Goal: Contribute content: Add original content to the website for others to see

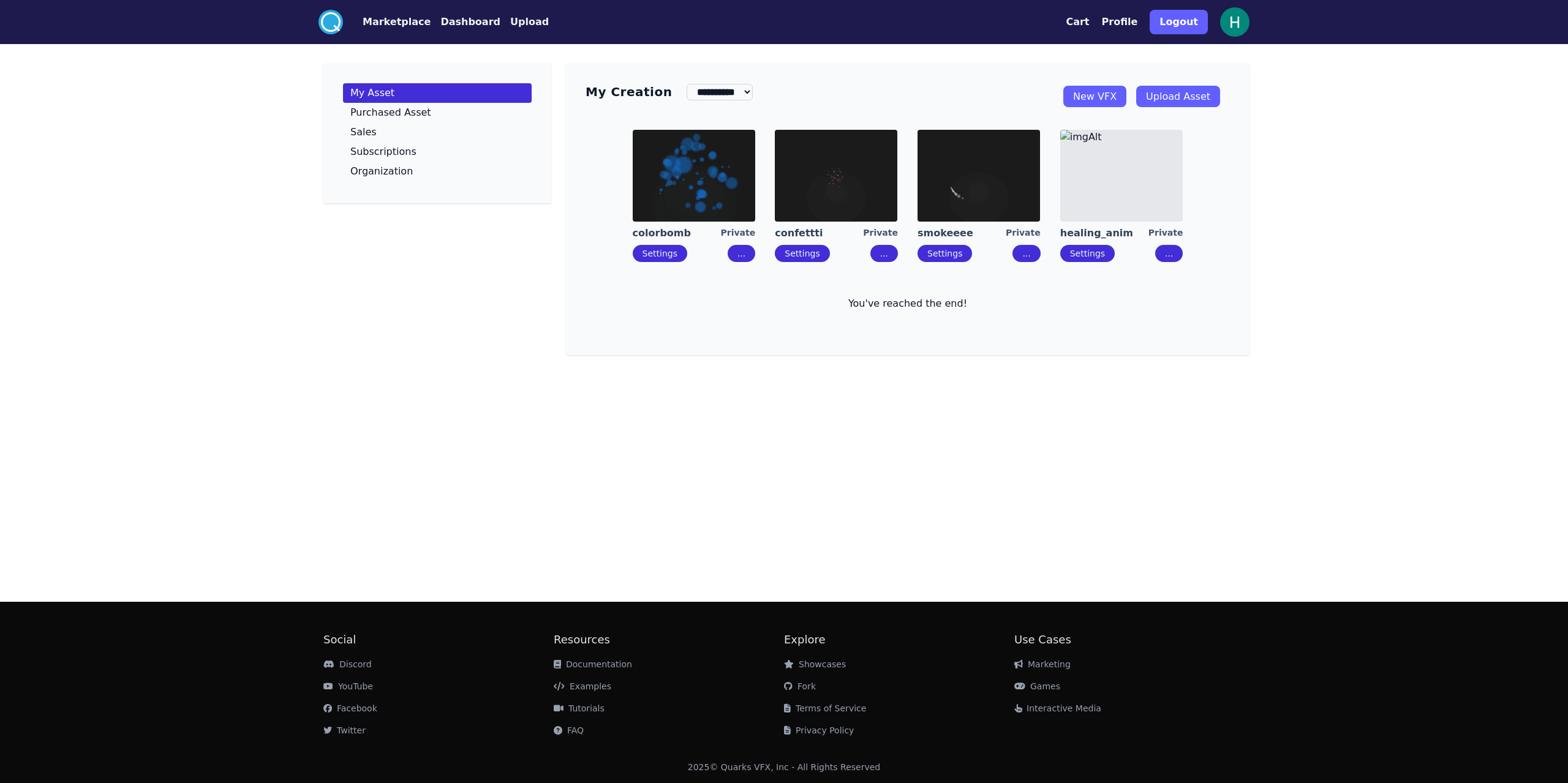
click at [1189, 99] on link "Upload Asset" at bounding box center [1178, 96] width 84 height 21
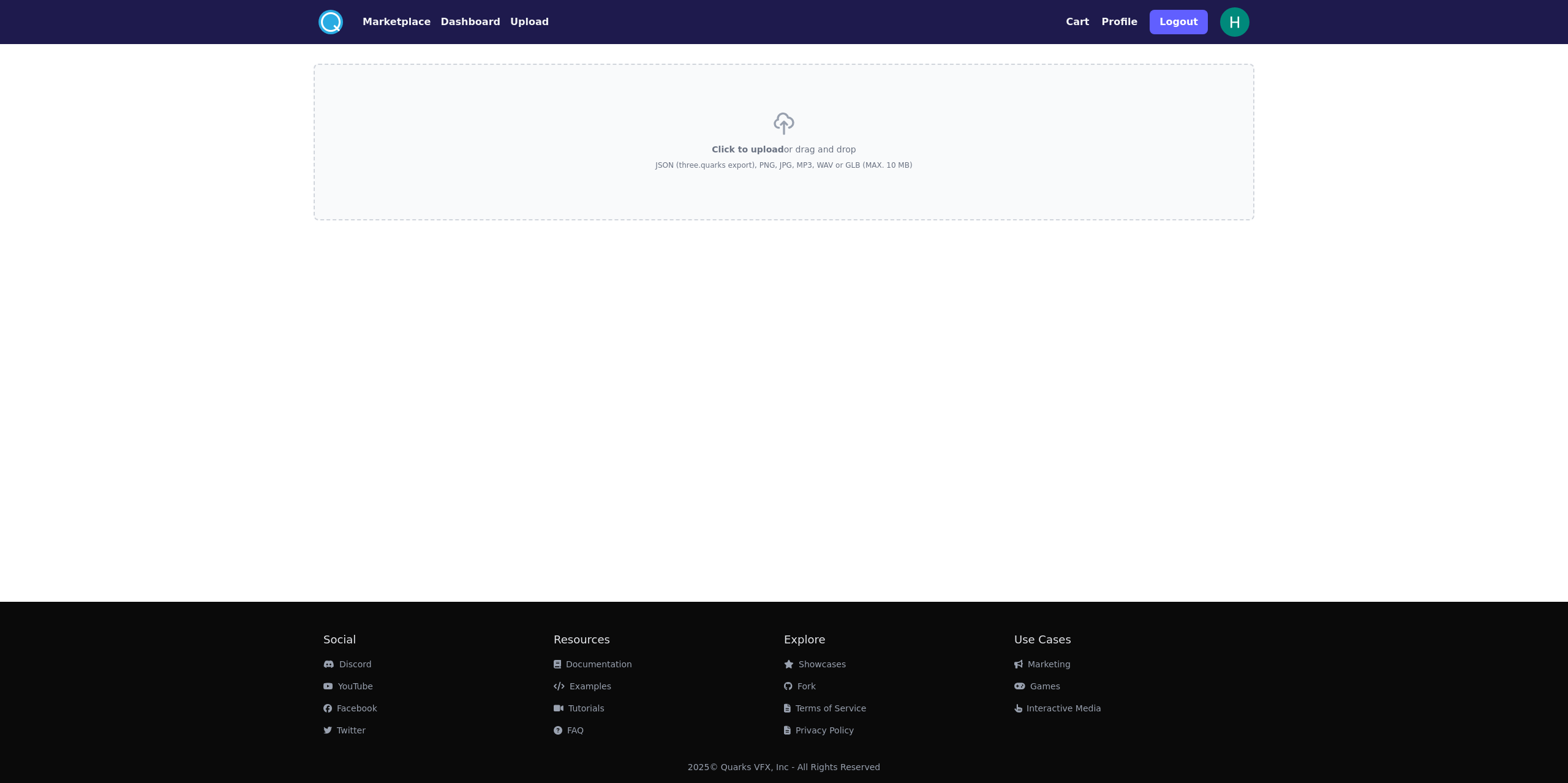
click at [659, 148] on label "Click to upload or drag and drop JSON (three.quarks export), PNG, JPG, MP3, WAV…" at bounding box center [784, 141] width 941 height 157
click at [0, 0] on input "Click to upload or drag and drop JSON (three.quarks export), PNG, JPG, MP3, WAV…" at bounding box center [0, 0] width 0 height 0
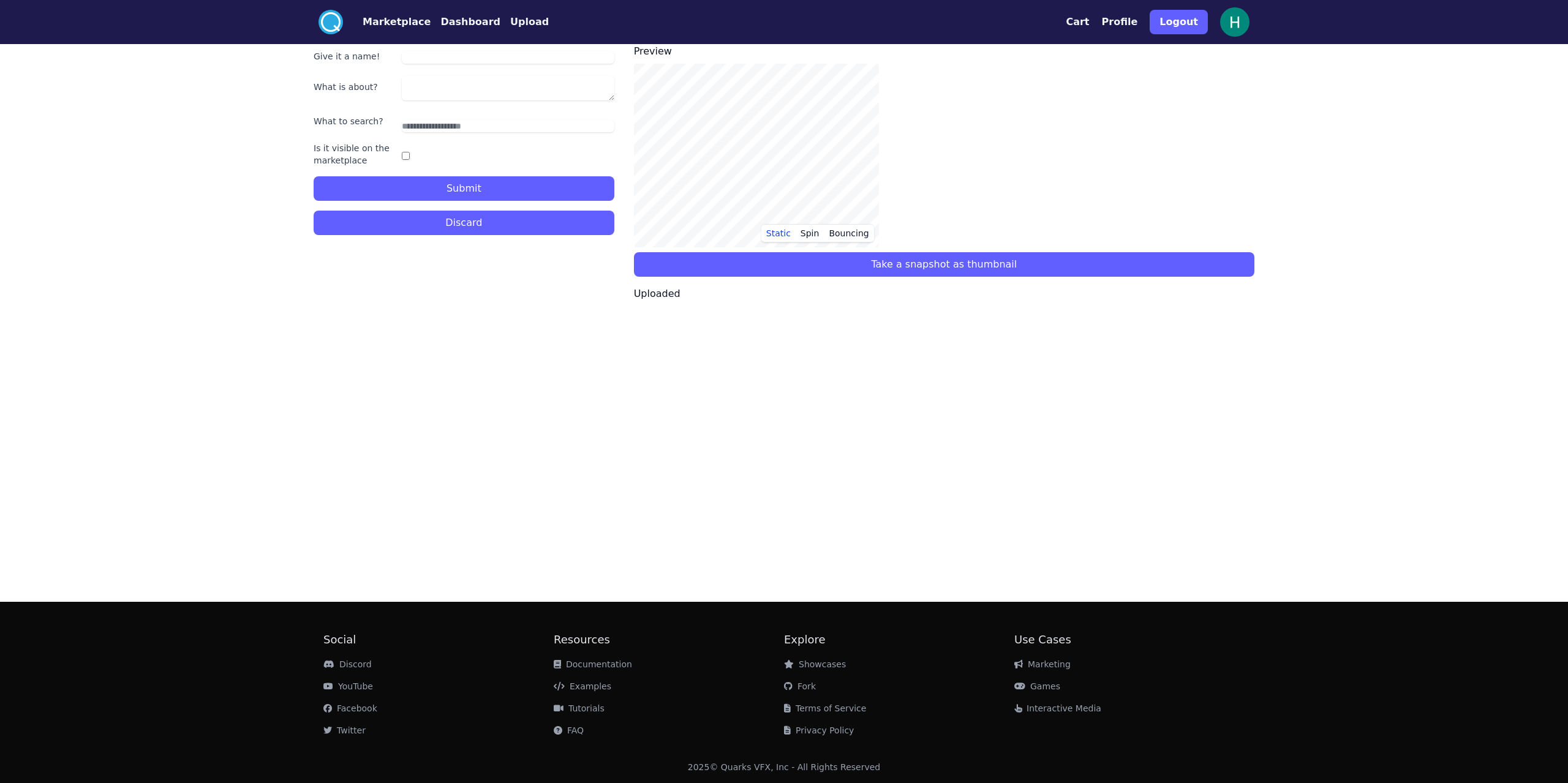
click at [573, 219] on button "Discard" at bounding box center [464, 222] width 301 height 24
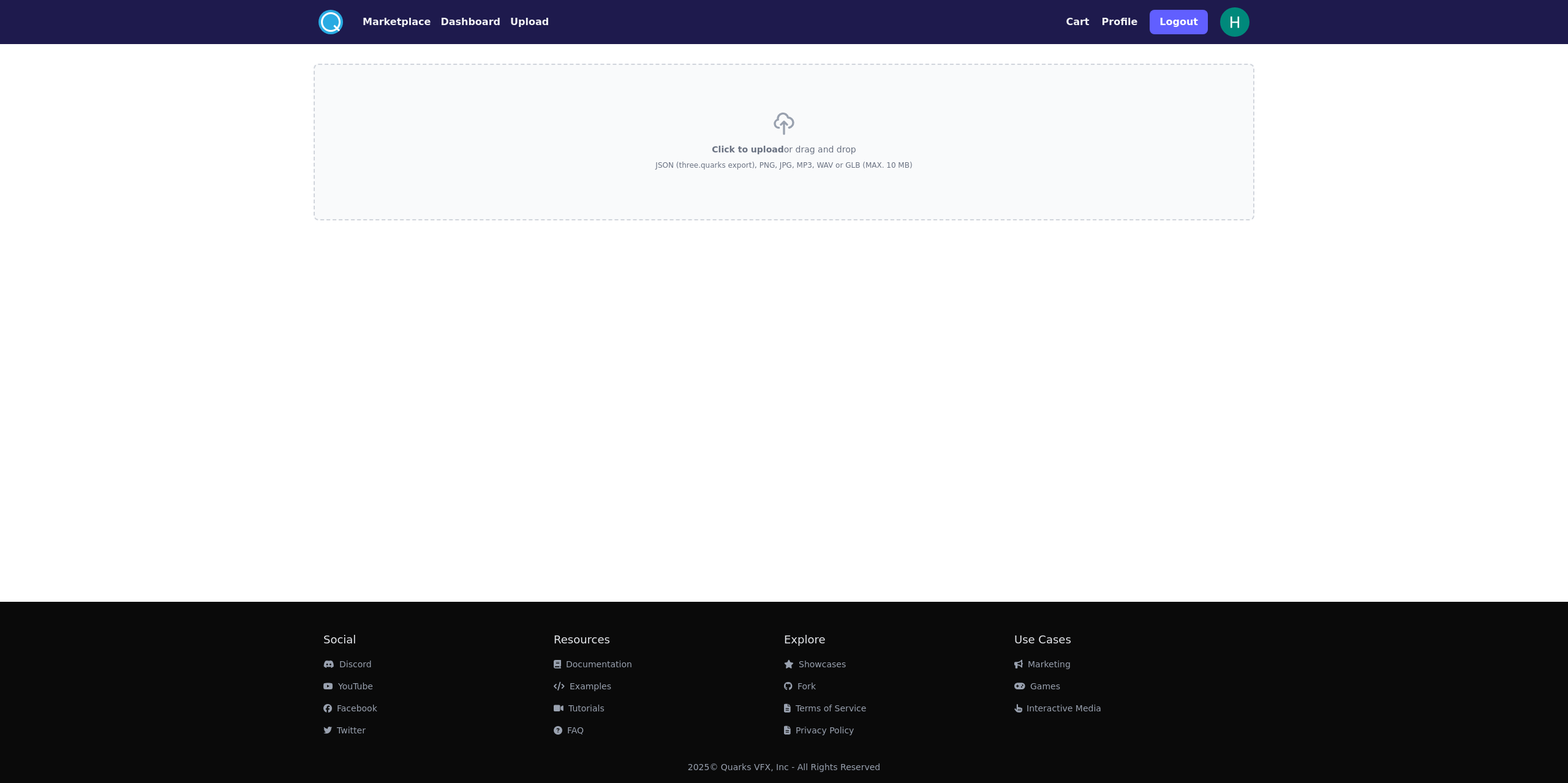
click at [591, 176] on label "Click to upload or drag and drop JSON (three.quarks export), PNG, JPG, MP3, WAV…" at bounding box center [784, 141] width 941 height 157
click at [0, 0] on input "Click to upload or drag and drop JSON (three.quarks export), PNG, JPG, MP3, WAV…" at bounding box center [0, 0] width 0 height 0
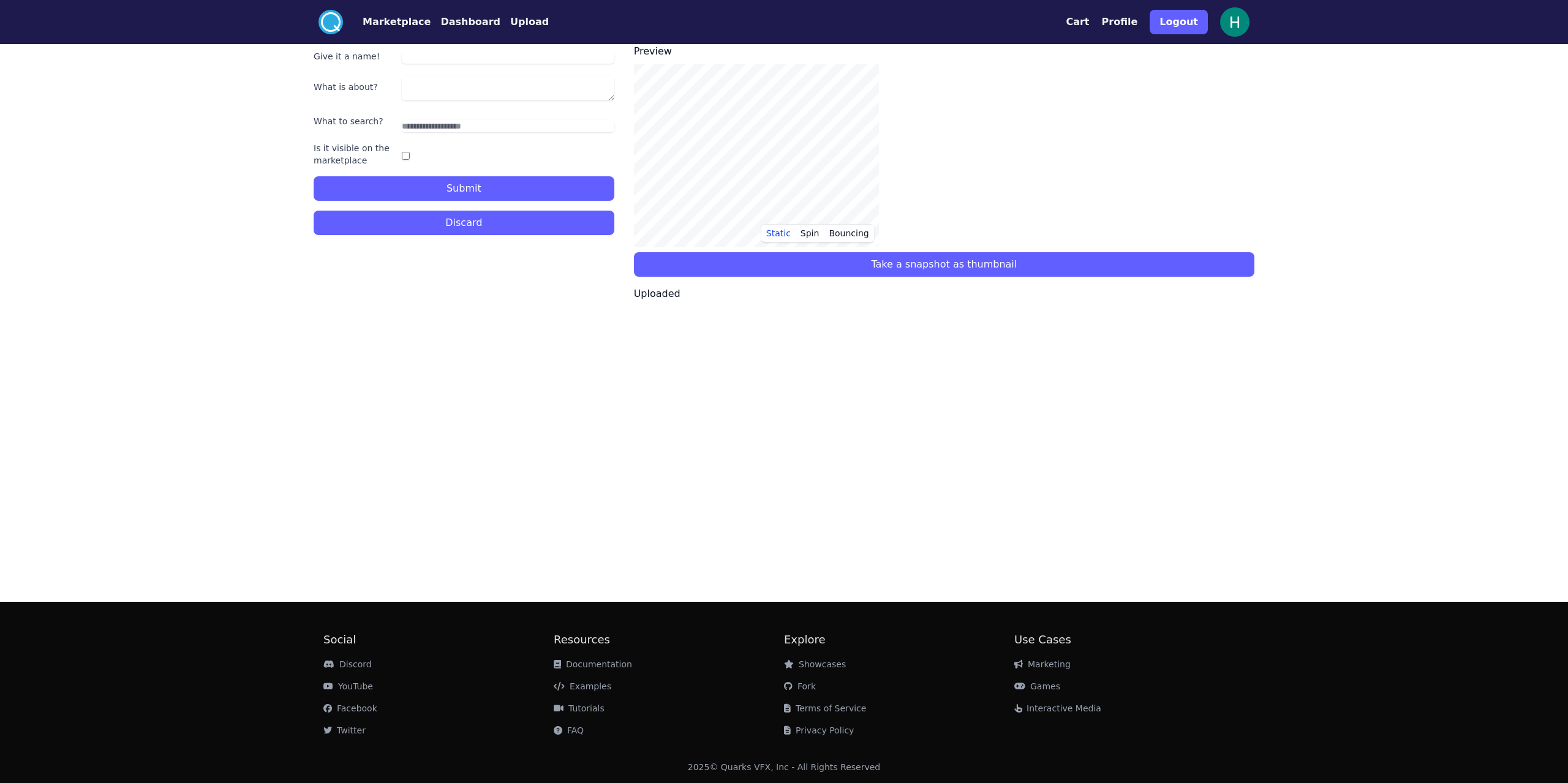
click at [483, 220] on button "Discard" at bounding box center [464, 222] width 301 height 24
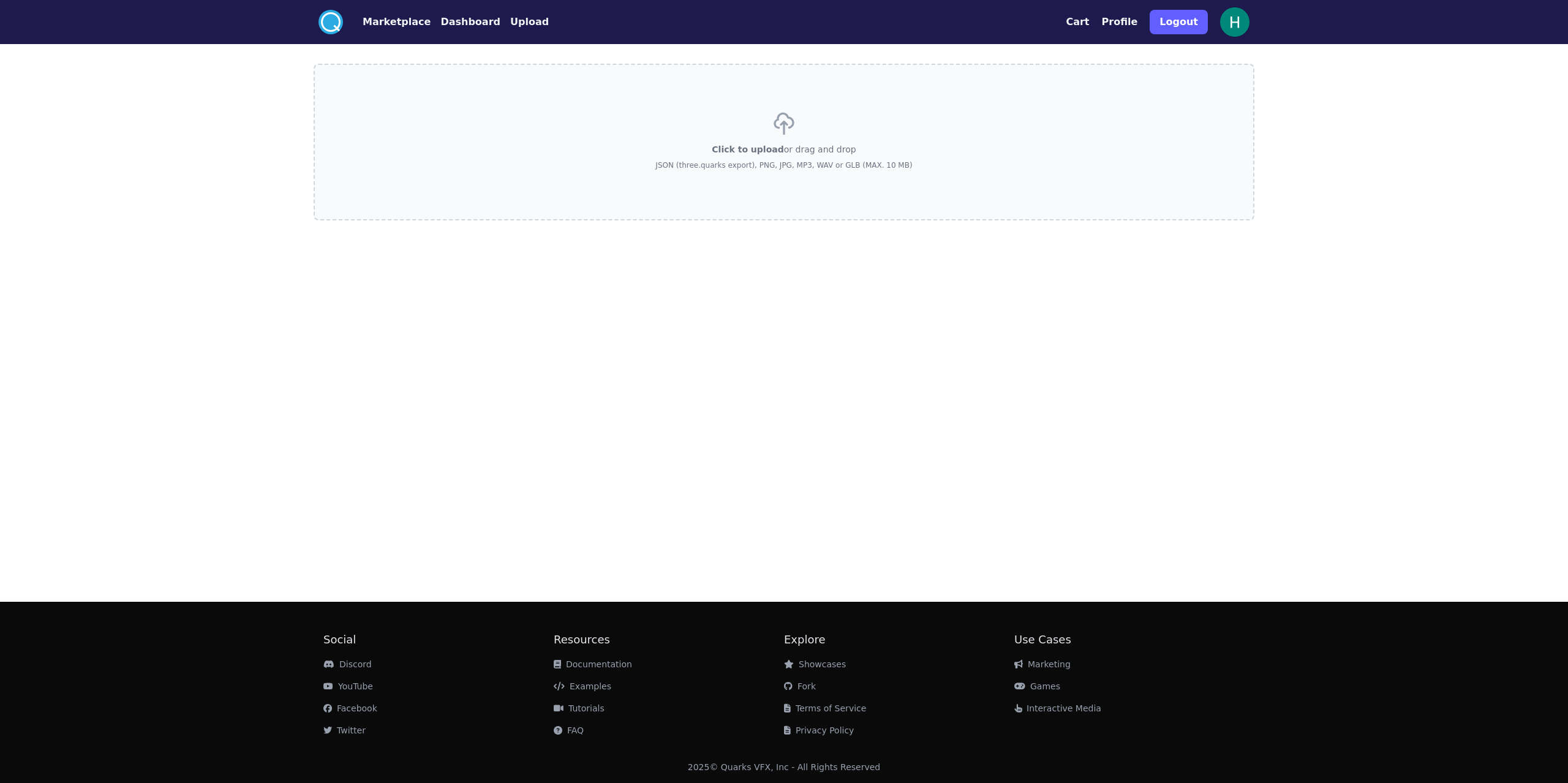
click at [516, 177] on label "Click to upload or drag and drop JSON (three.quarks export), PNG, JPG, MP3, WAV…" at bounding box center [784, 141] width 941 height 157
click at [0, 0] on input "Click to upload or drag and drop JSON (three.quarks export), PNG, JPG, MP3, WAV…" at bounding box center [0, 0] width 0 height 0
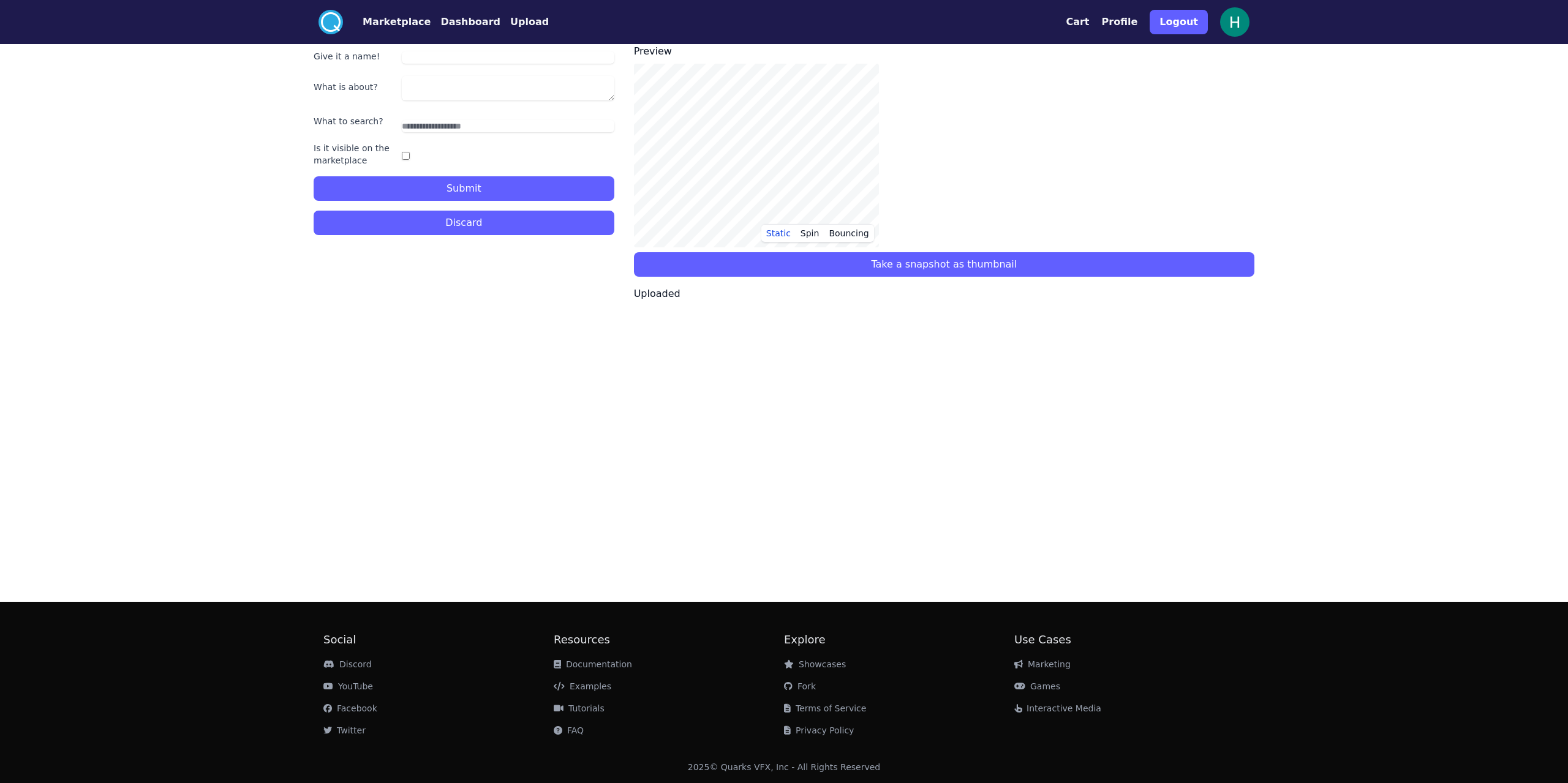
click at [538, 228] on button "Discard" at bounding box center [464, 222] width 301 height 24
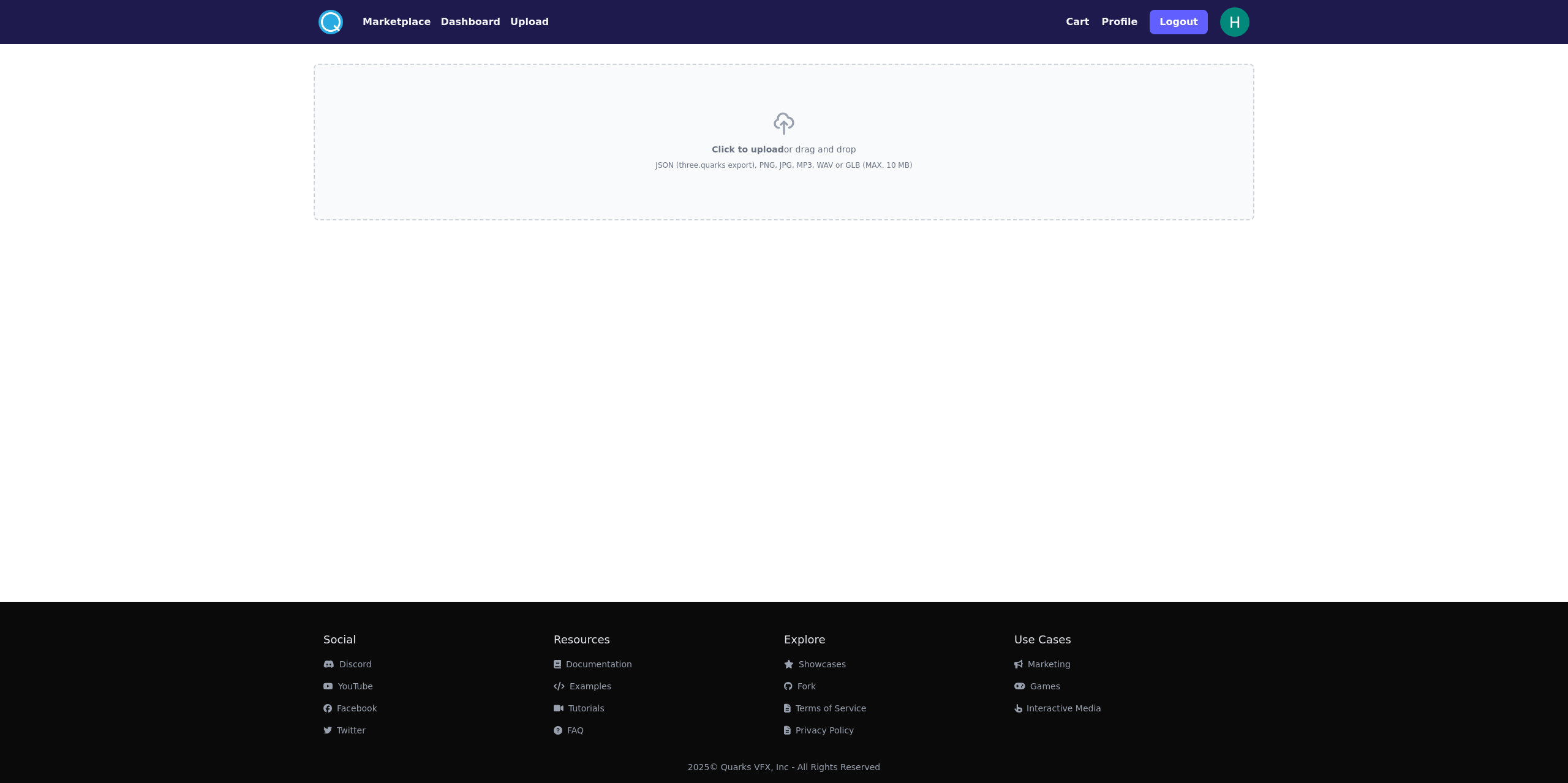
click at [657, 178] on label "Click to upload or drag and drop JSON (three.quarks export), PNG, JPG, MP3, WAV…" at bounding box center [784, 141] width 941 height 157
click at [0, 0] on input "Click to upload or drag and drop JSON (three.quarks export), PNG, JPG, MP3, WAV…" at bounding box center [0, 0] width 0 height 0
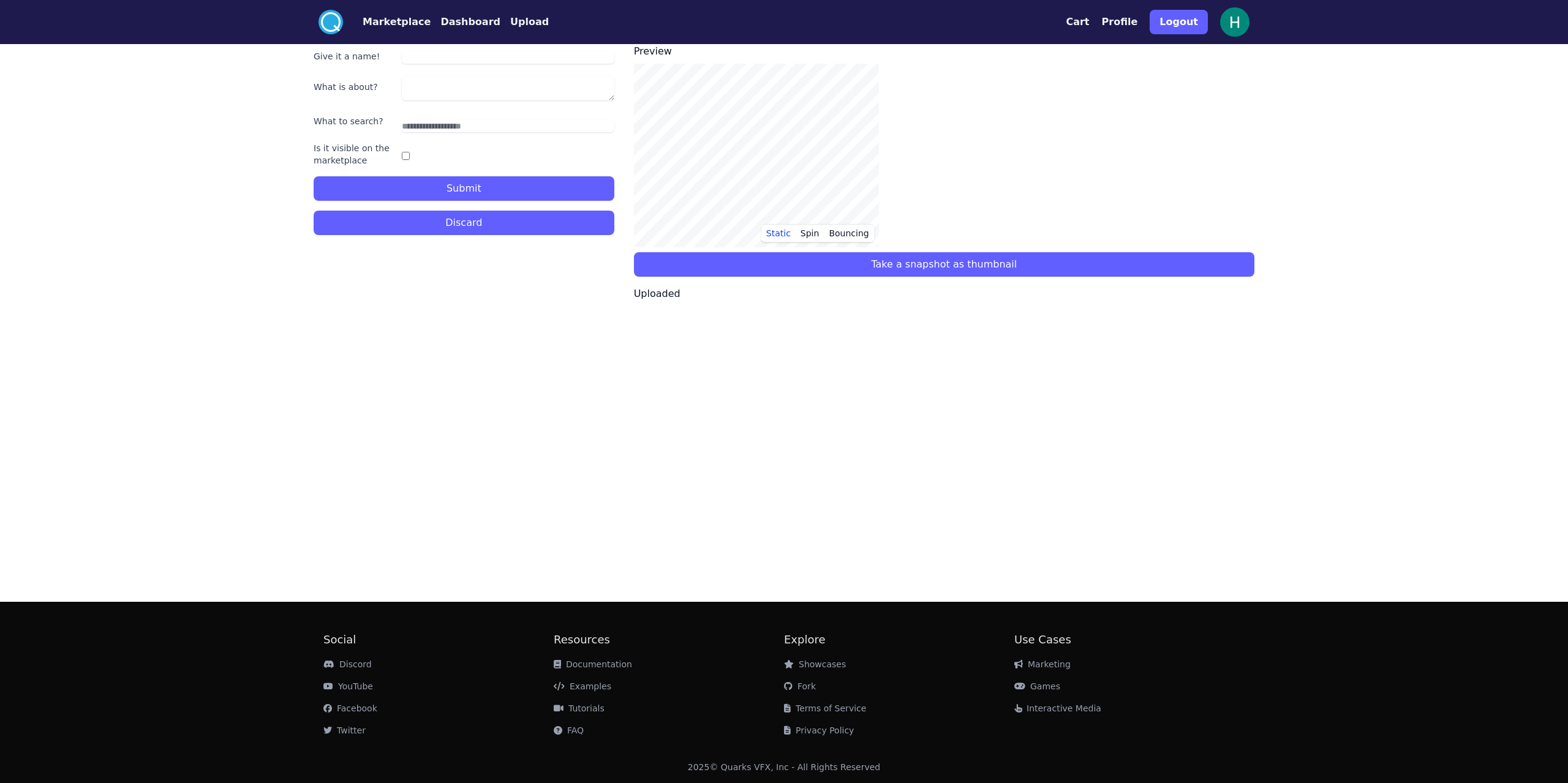
click at [509, 225] on button "Discard" at bounding box center [464, 222] width 301 height 24
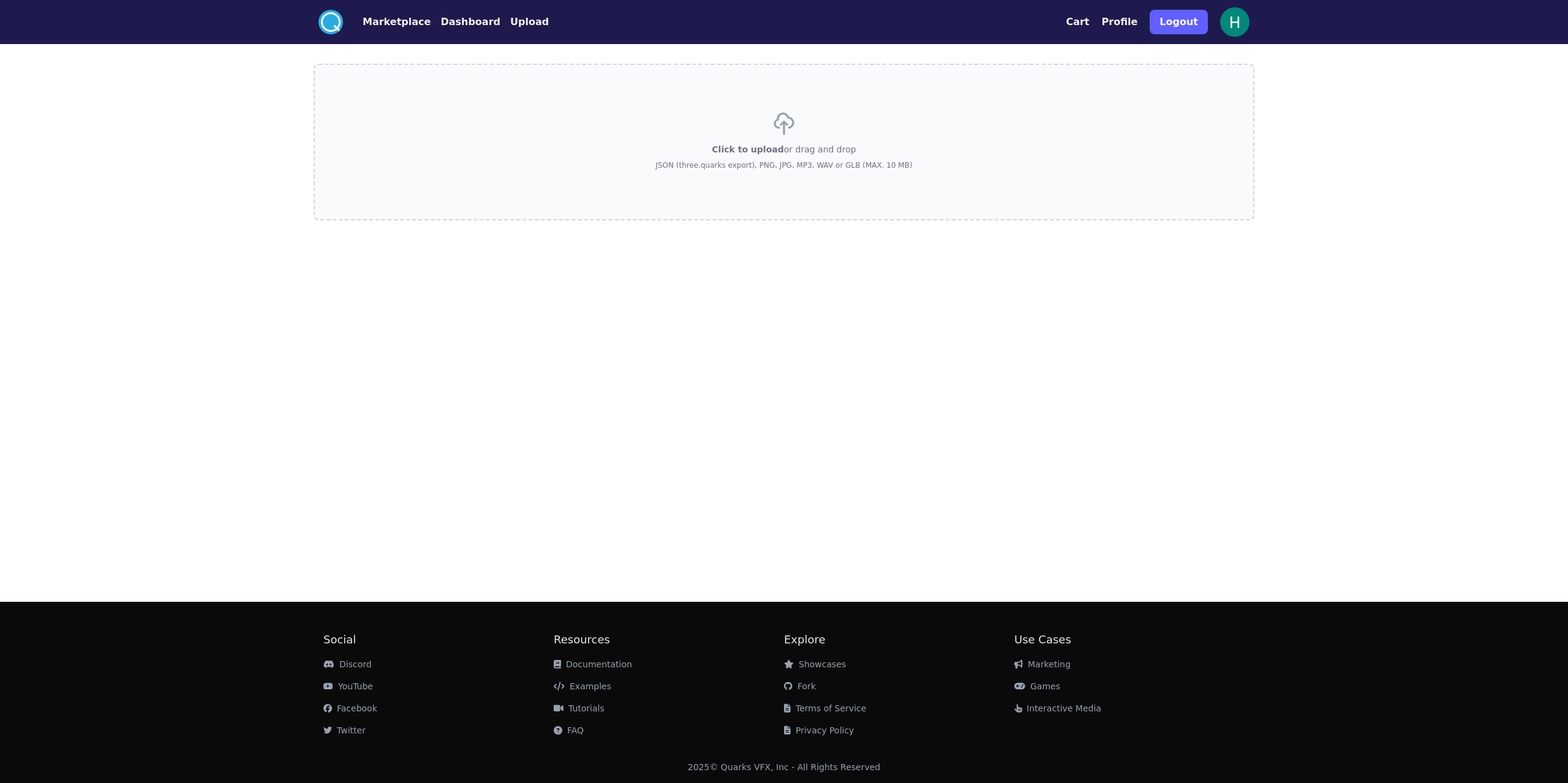
click at [539, 166] on label "Click to upload or drag and drop JSON (three.quarks export), PNG, JPG, MP3, WAV…" at bounding box center [784, 141] width 941 height 157
click at [0, 0] on input "Click to upload or drag and drop JSON (three.quarks export), PNG, JPG, MP3, WAV…" at bounding box center [0, 0] width 0 height 0
click at [810, 344] on div "Click to upload or drag and drop JSON (three.quarks export), PNG, JPG, MP3, WAV…" at bounding box center [784, 318] width 941 height 548
